Goal: Find specific page/section: Find specific page/section

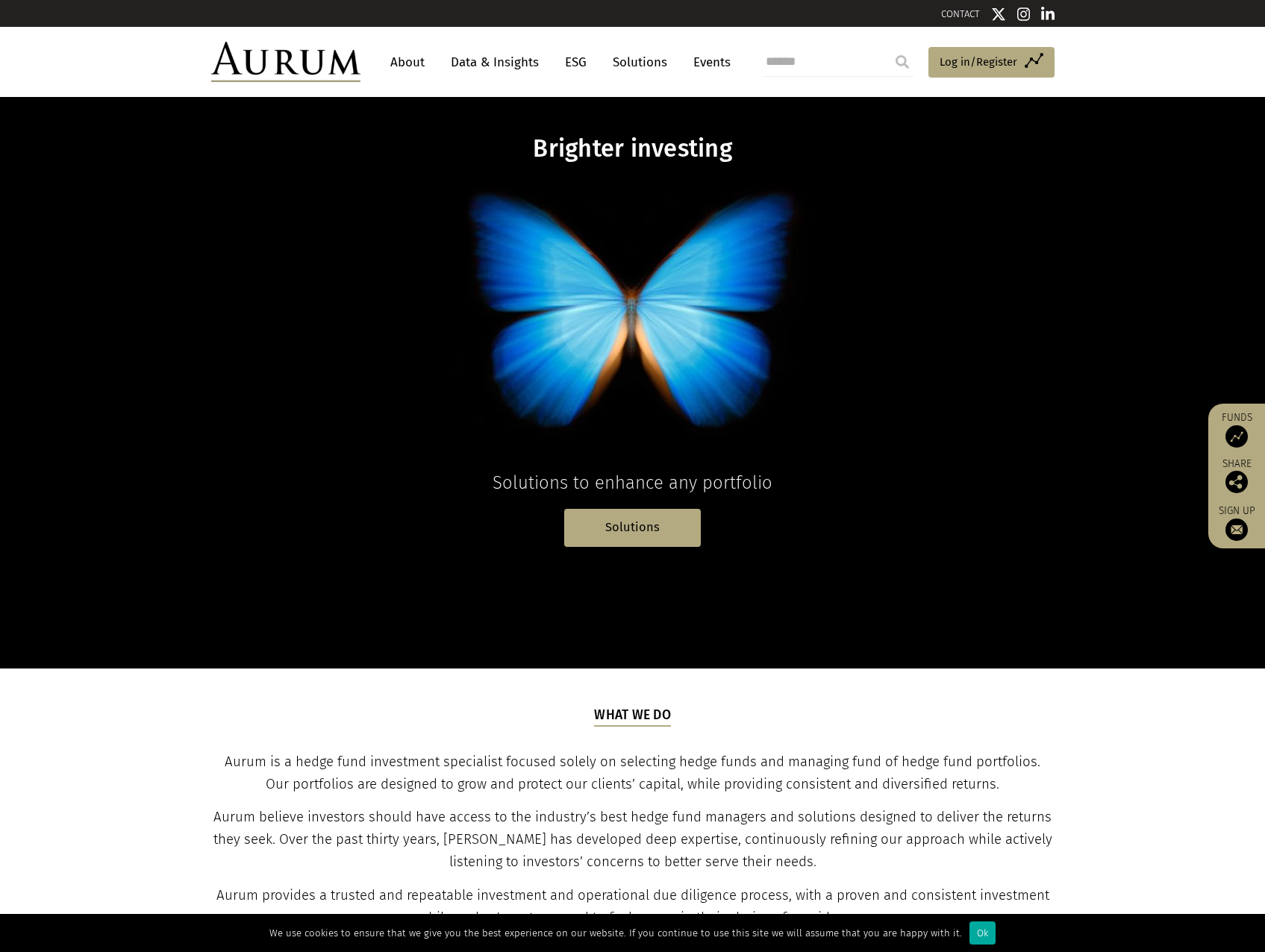
click at [406, 65] on link "About" at bounding box center [407, 62] width 49 height 28
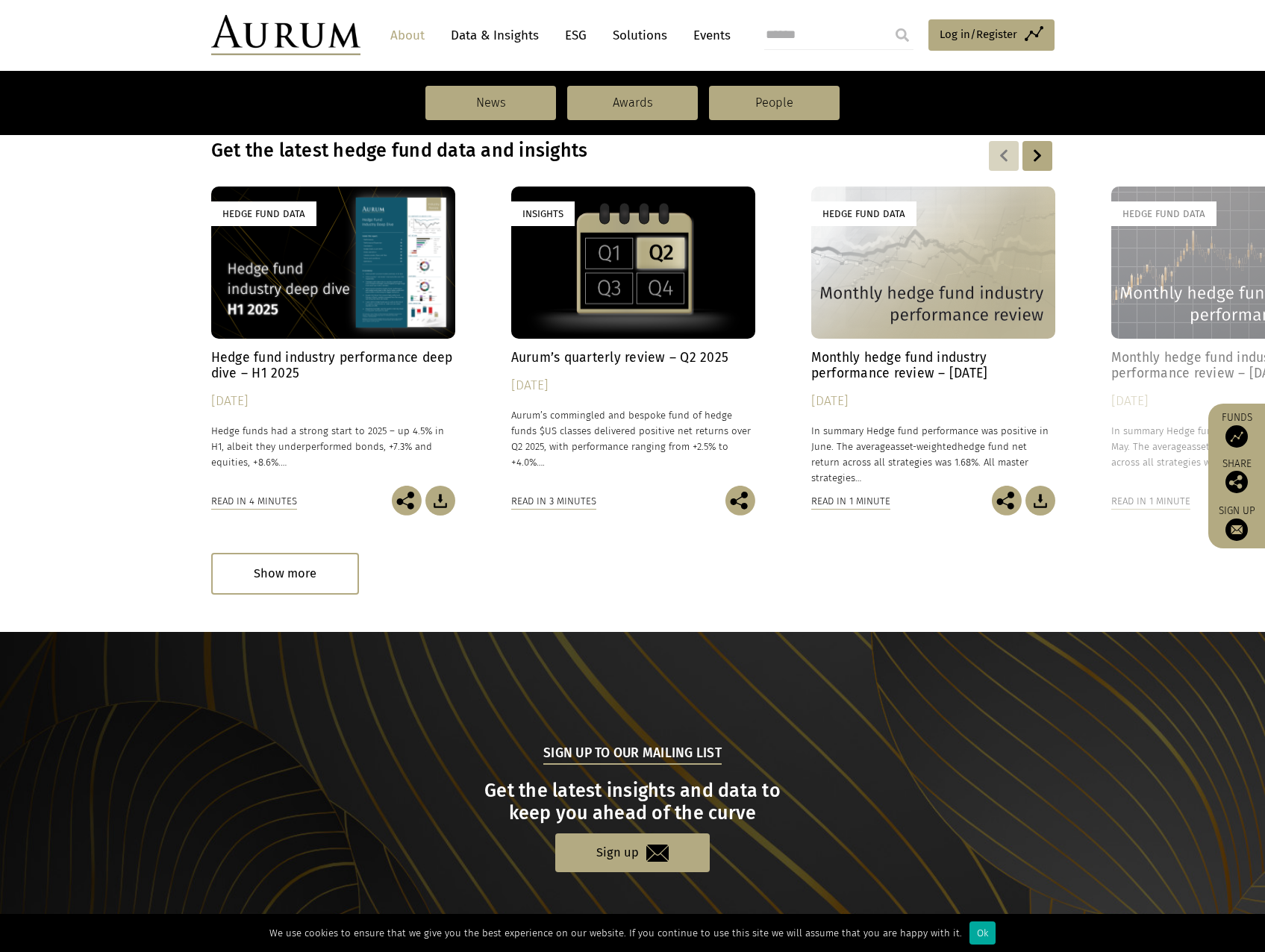
scroll to position [1275, 0]
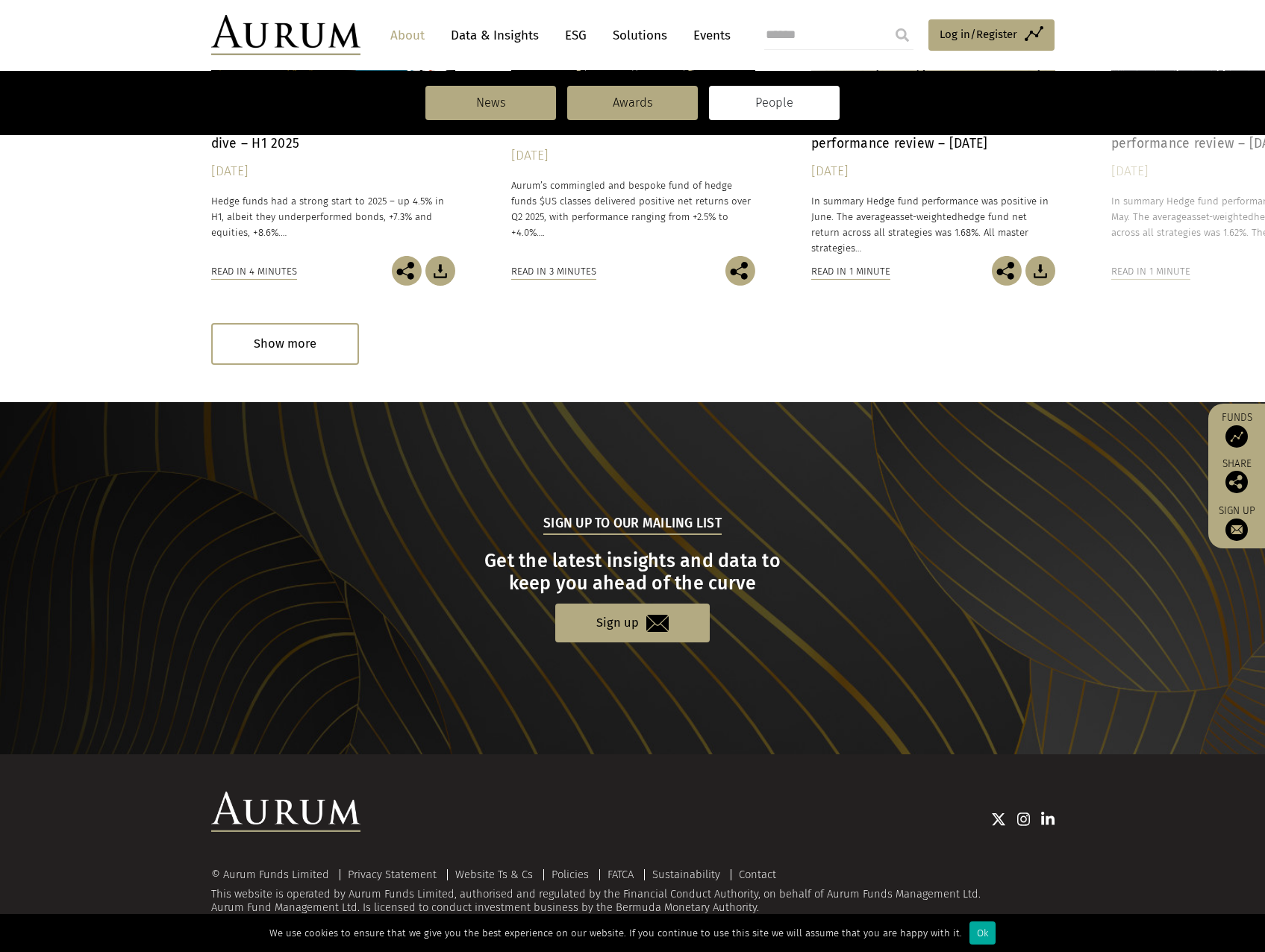
click at [767, 101] on link "People" at bounding box center [774, 103] width 131 height 35
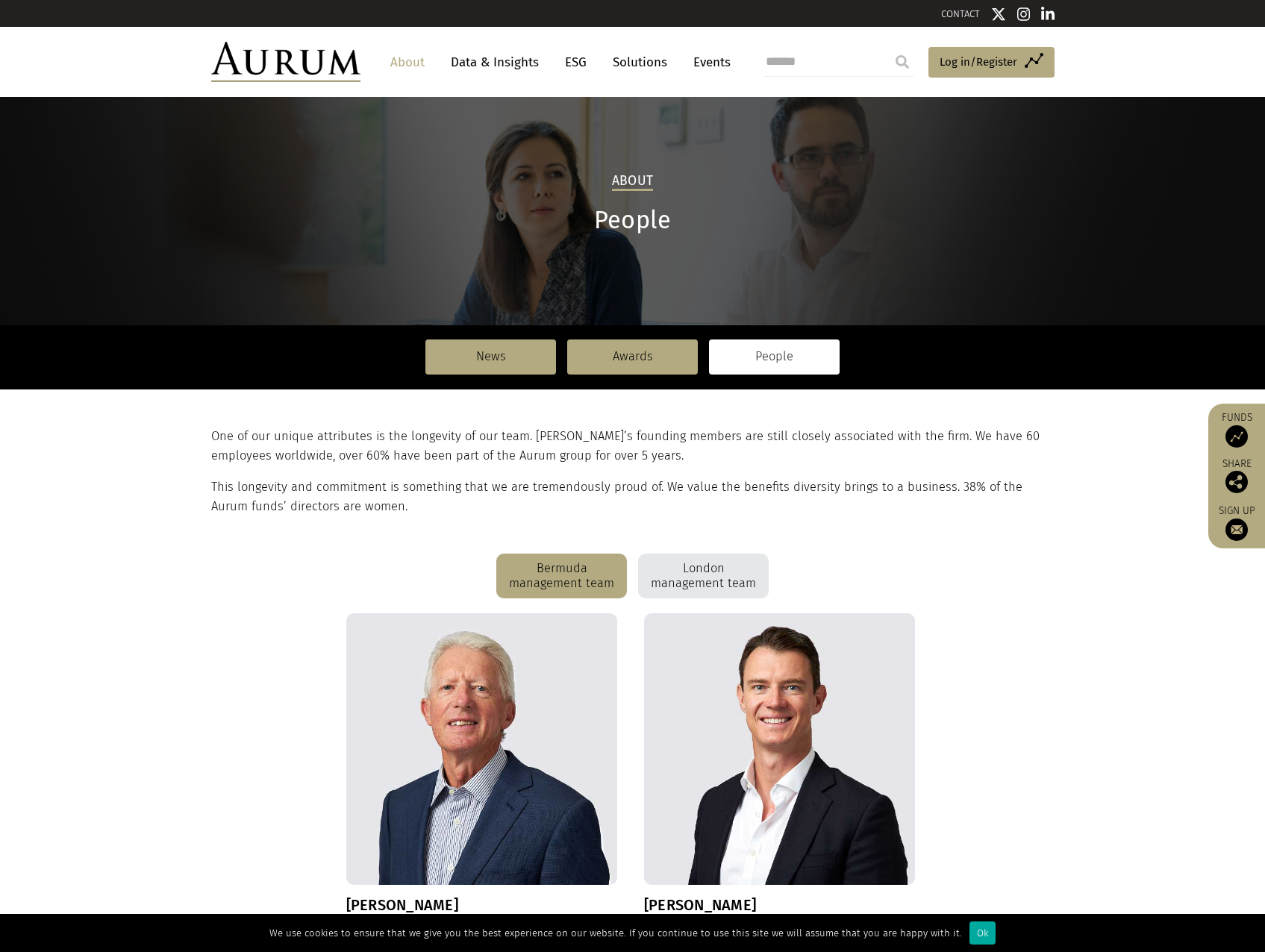
click at [708, 564] on div "London management team" at bounding box center [703, 575] width 131 height 45
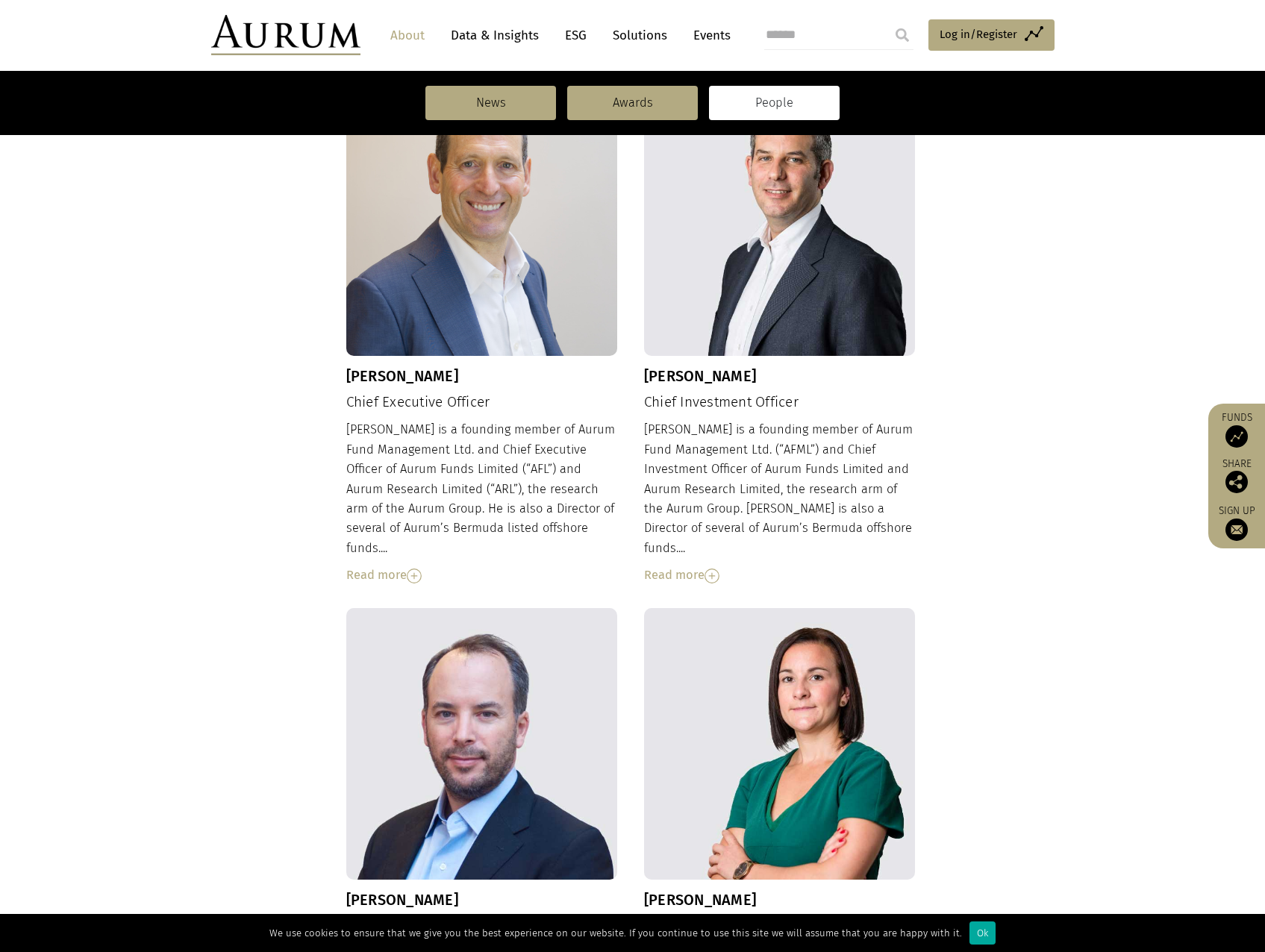
scroll to position [305, 0]
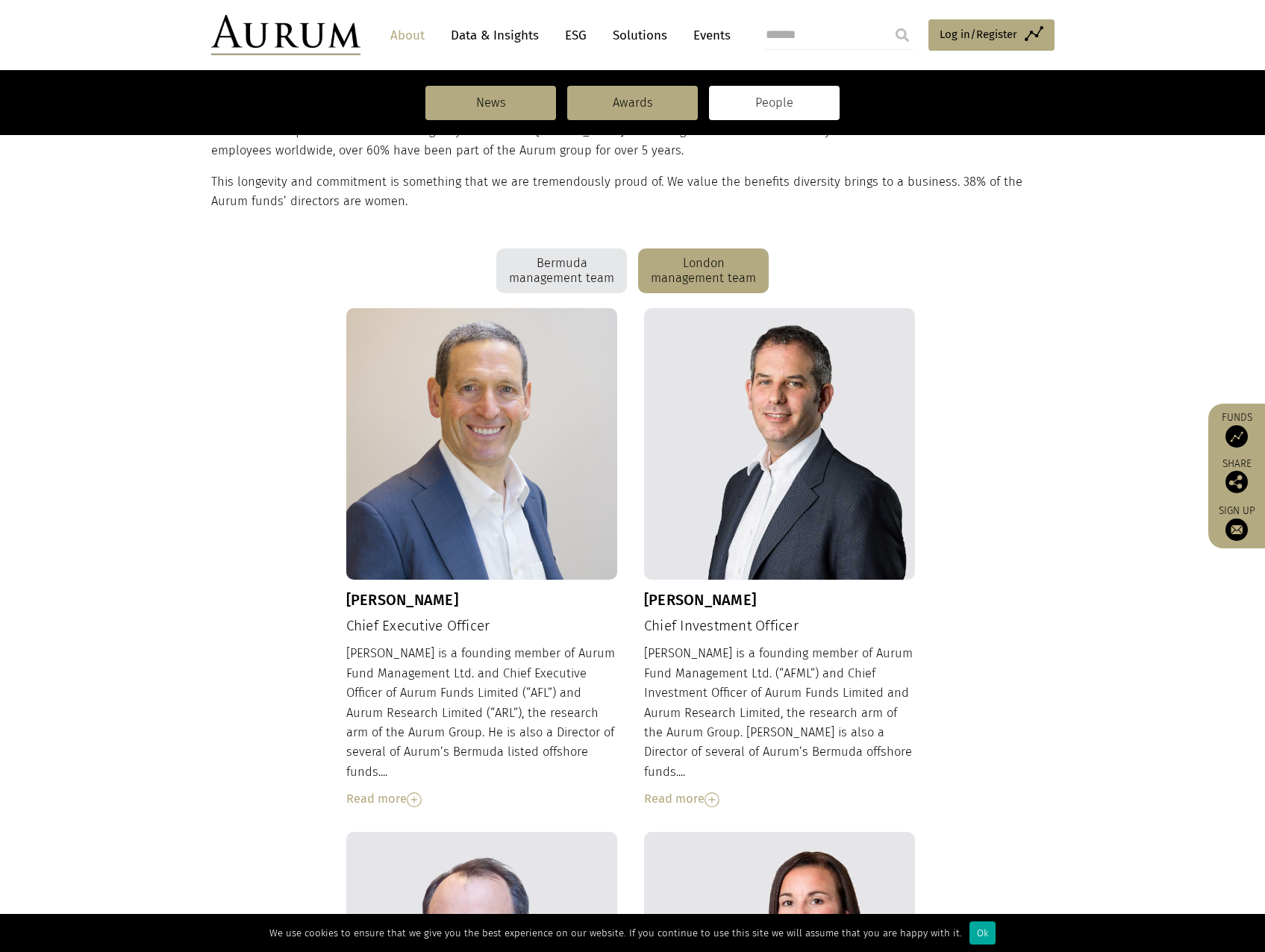
click at [415, 793] on img at bounding box center [415, 800] width 15 height 15
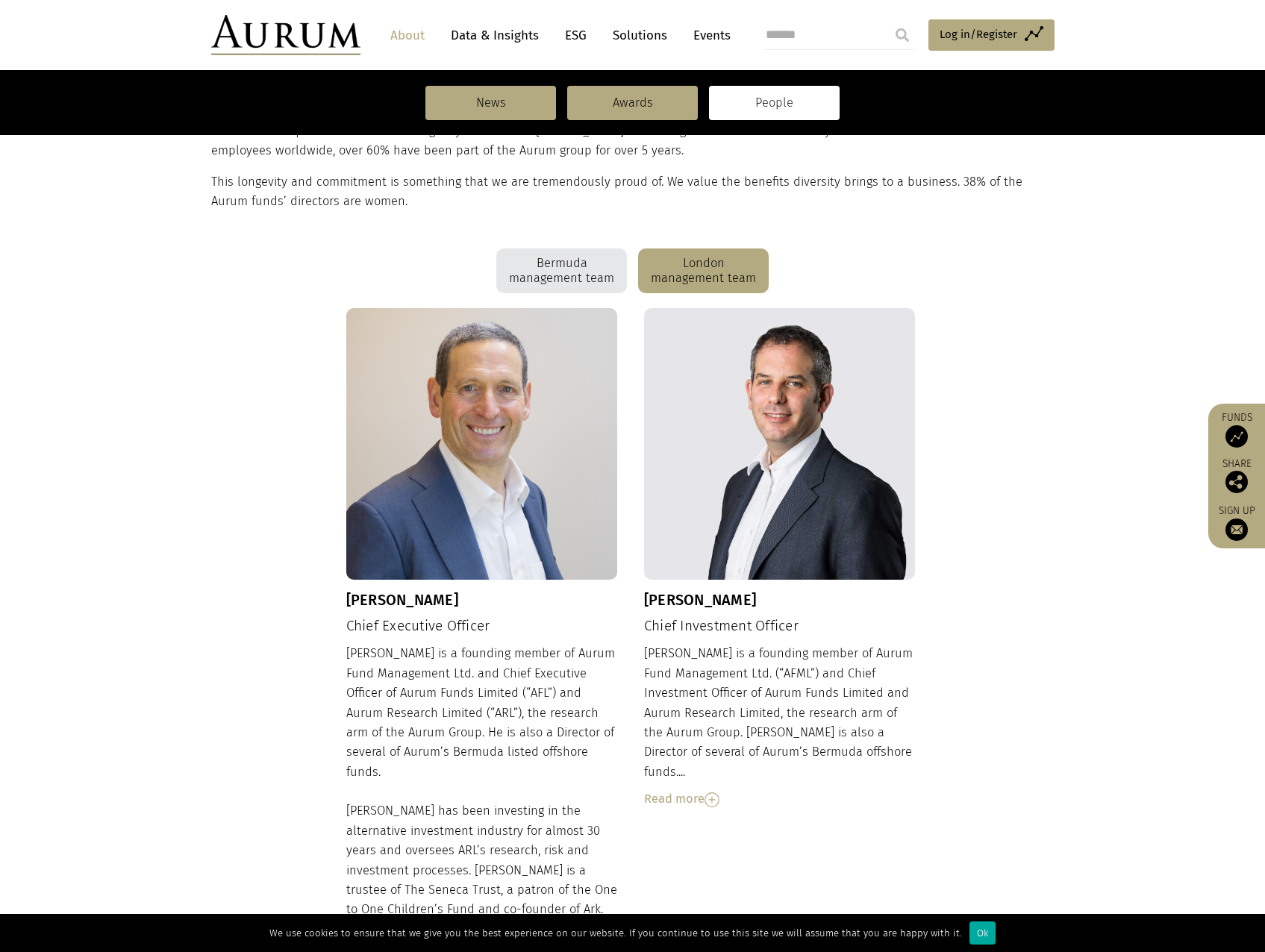
scroll to position [604, 0]
